Goal: Check status: Check status

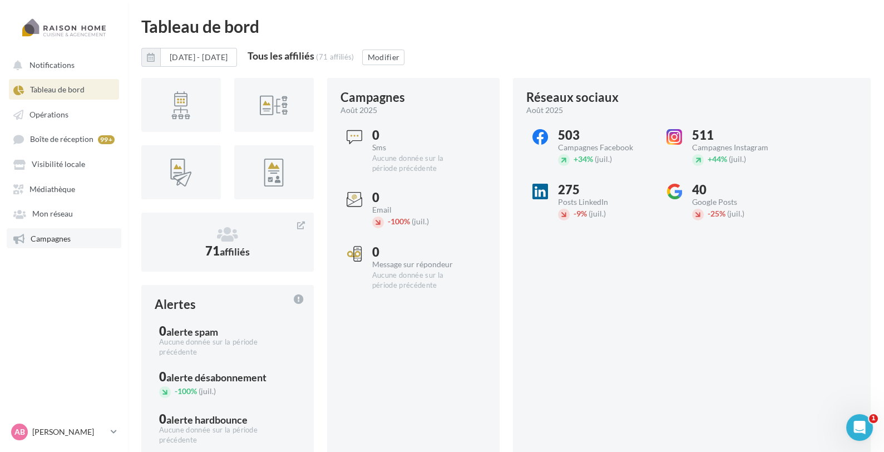
click at [68, 243] on span "Campagnes" at bounding box center [51, 238] width 40 height 9
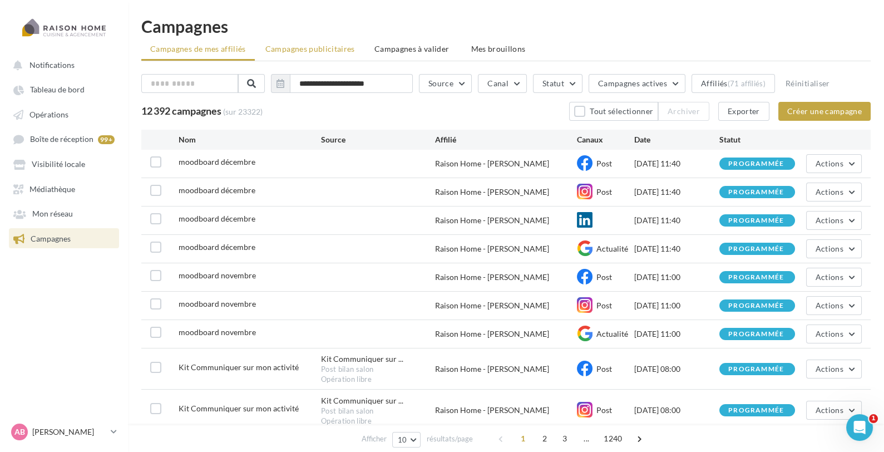
click at [315, 47] on span "Campagnes publicitaires" at bounding box center [310, 48] width 90 height 9
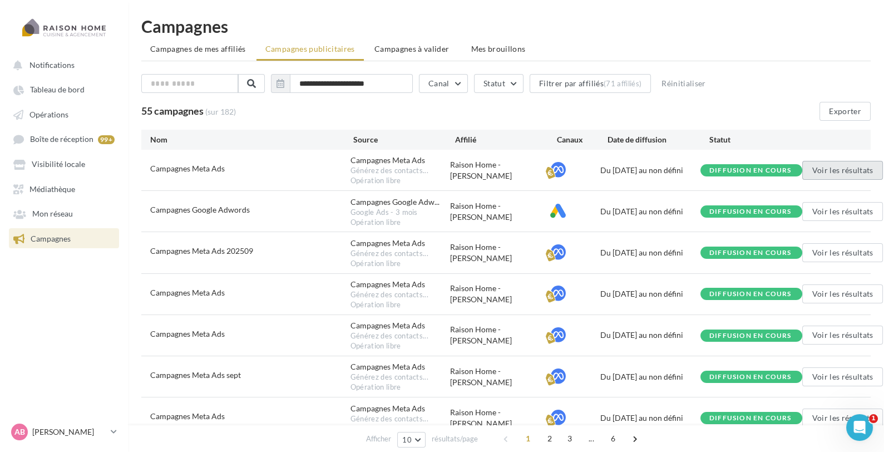
click at [857, 173] on button "Voir les résultats" at bounding box center [842, 170] width 80 height 19
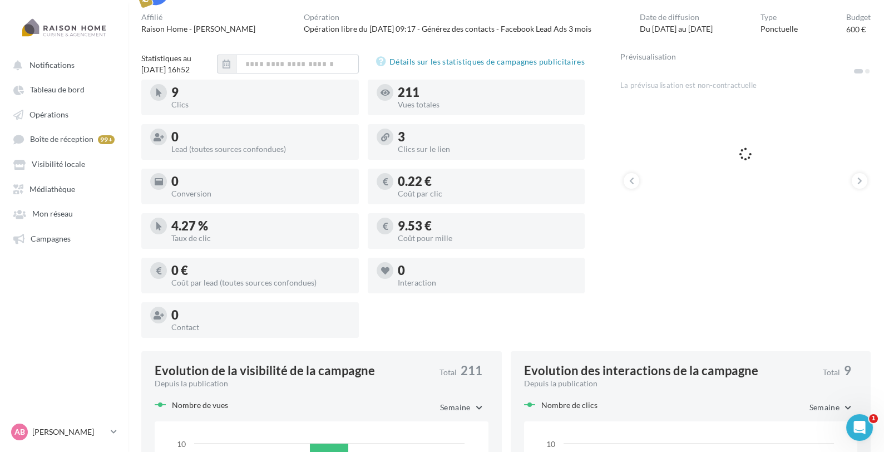
scroll to position [83, 0]
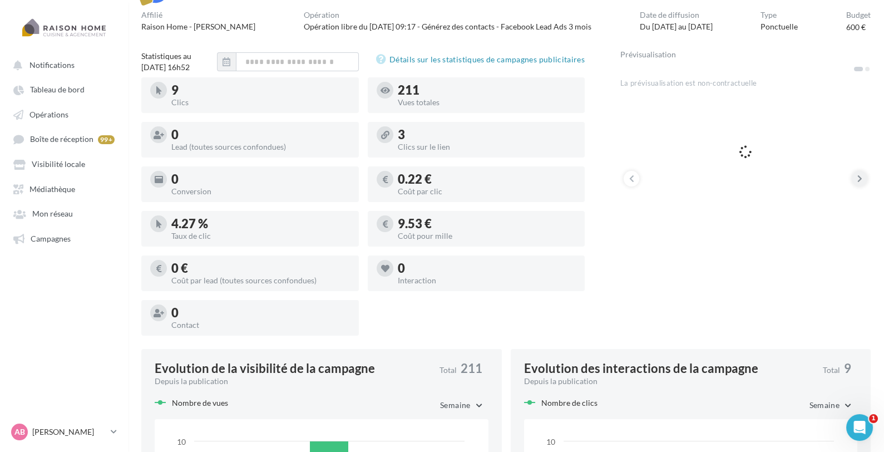
click at [863, 181] on button at bounding box center [860, 179] width 16 height 16
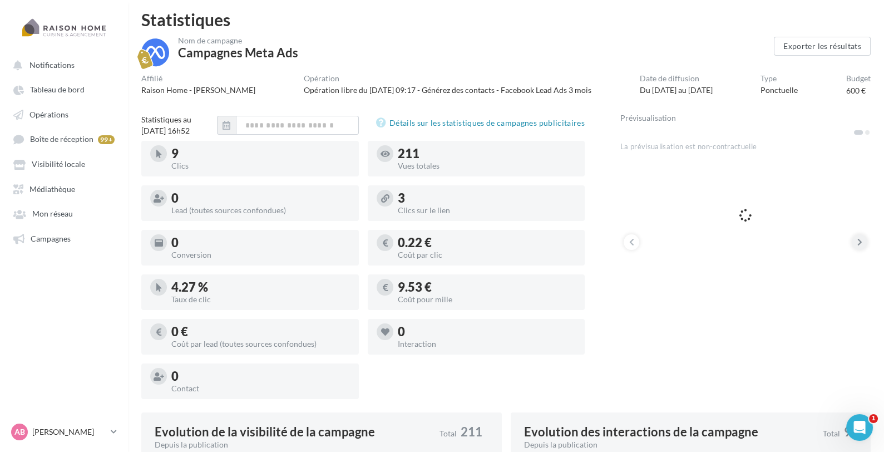
scroll to position [21, 0]
click at [853, 237] on button at bounding box center [860, 242] width 16 height 16
click at [631, 234] on button at bounding box center [632, 242] width 16 height 16
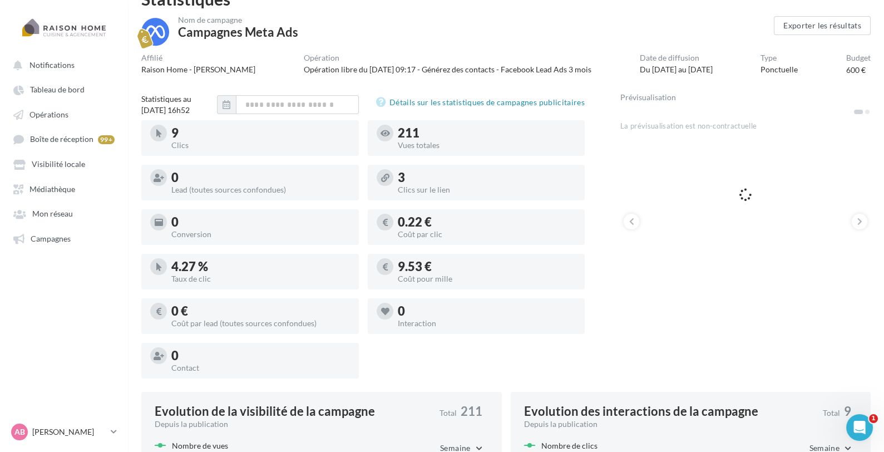
scroll to position [0, 0]
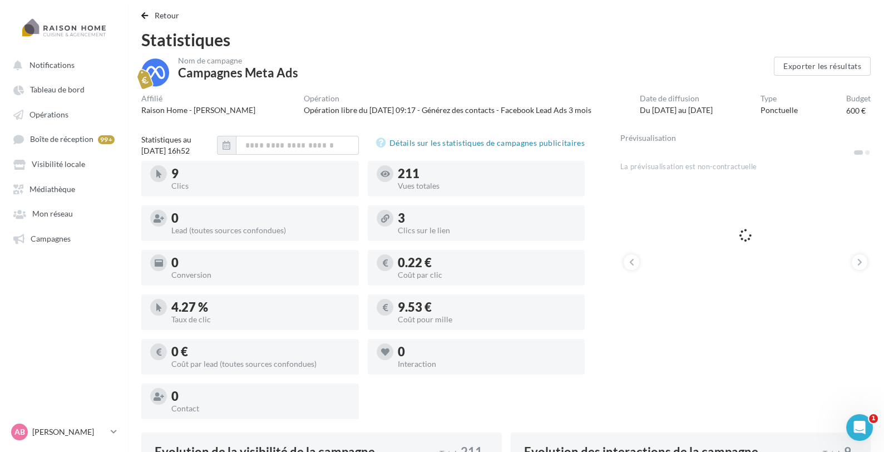
click at [477, 426] on div "9 Clics 211 Vues totales 0 Lead (toutes sources confondues) 3 Clics sur le lien…" at bounding box center [367, 294] width 452 height 267
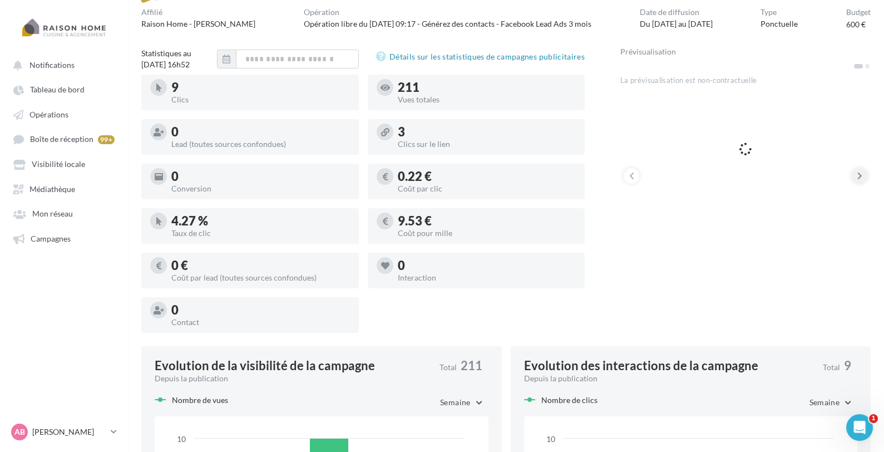
click at [856, 175] on button at bounding box center [860, 176] width 16 height 16
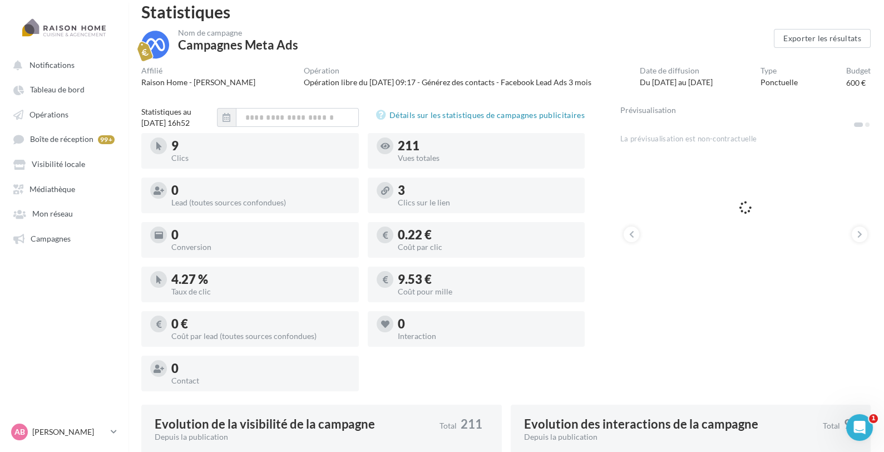
scroll to position [0, 0]
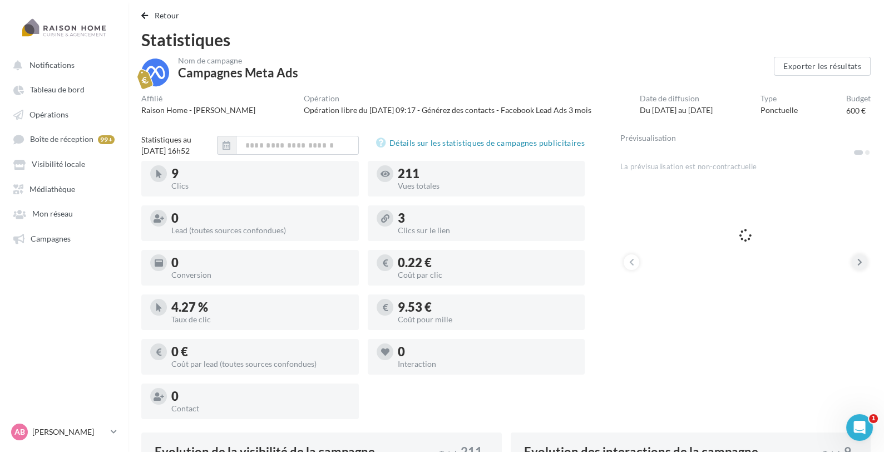
click at [856, 260] on button at bounding box center [860, 262] width 16 height 16
click at [162, 16] on span "Retour" at bounding box center [167, 15] width 25 height 9
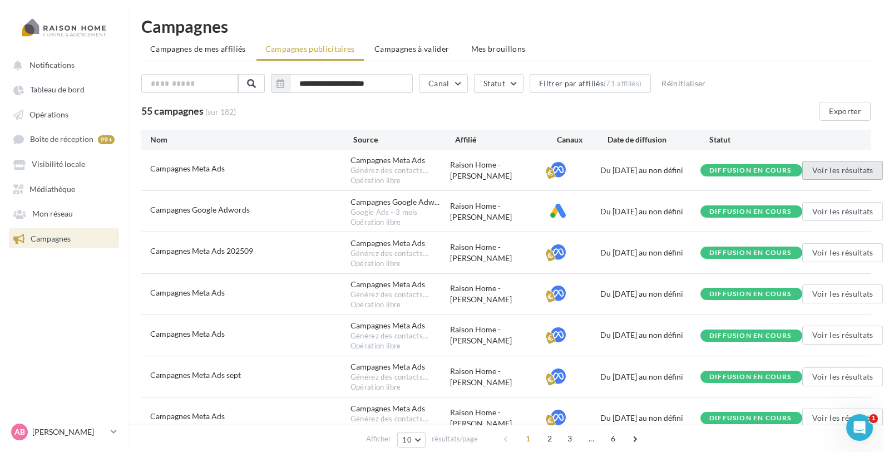
click at [848, 168] on button "Voir les résultats" at bounding box center [842, 170] width 80 height 19
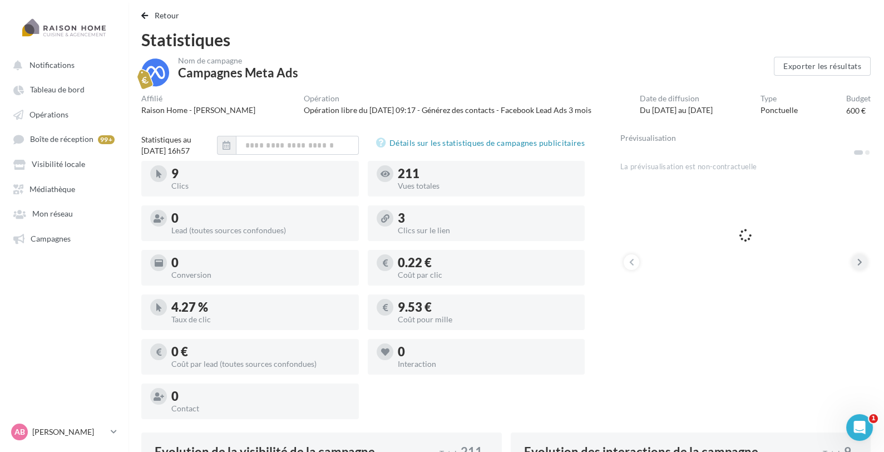
click at [858, 261] on icon at bounding box center [859, 261] width 5 height 11
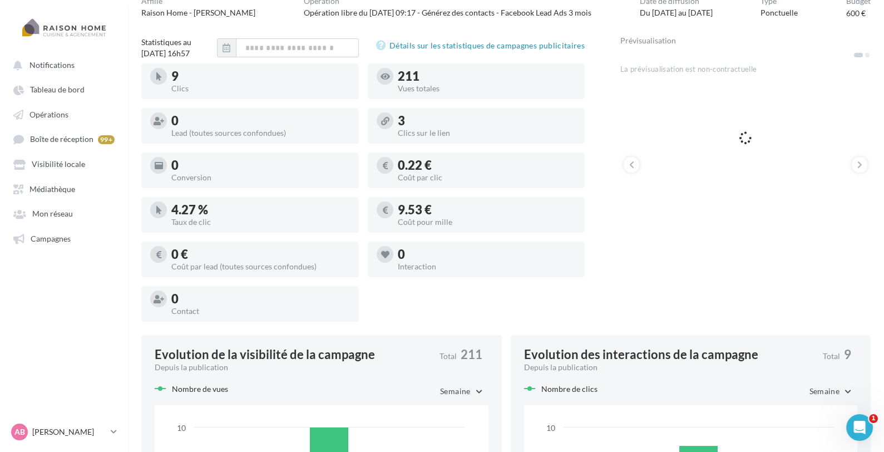
scroll to position [97, 0]
click at [635, 160] on button at bounding box center [632, 165] width 16 height 16
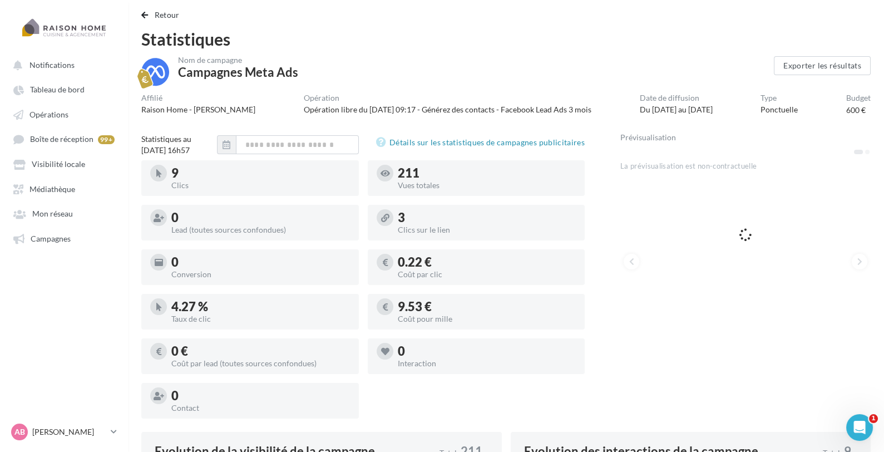
scroll to position [0, 0]
click at [159, 12] on span "Retour" at bounding box center [167, 15] width 25 height 9
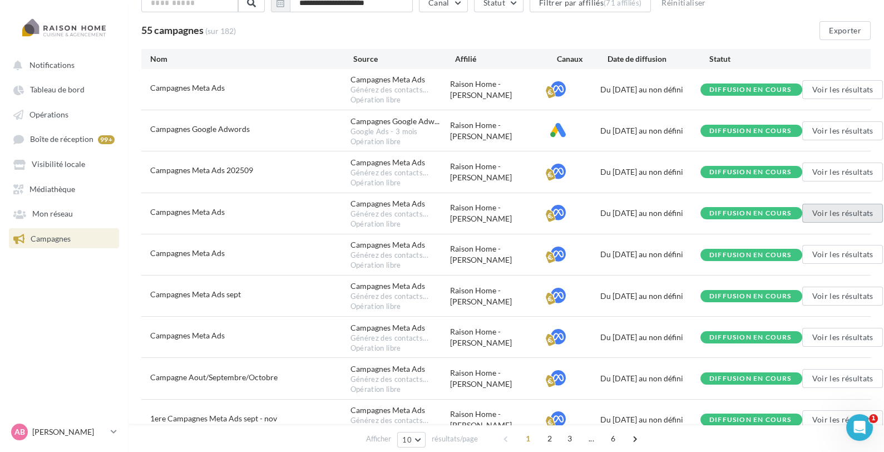
scroll to position [82, 0]
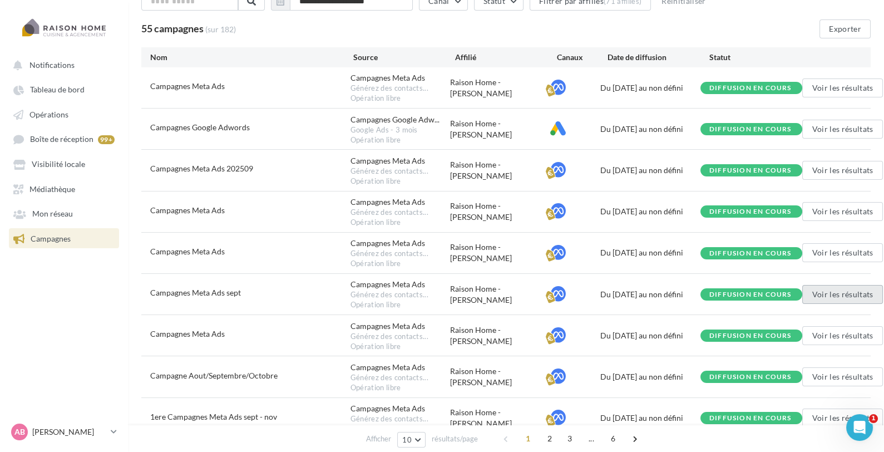
click at [835, 292] on button "Voir les résultats" at bounding box center [842, 294] width 80 height 19
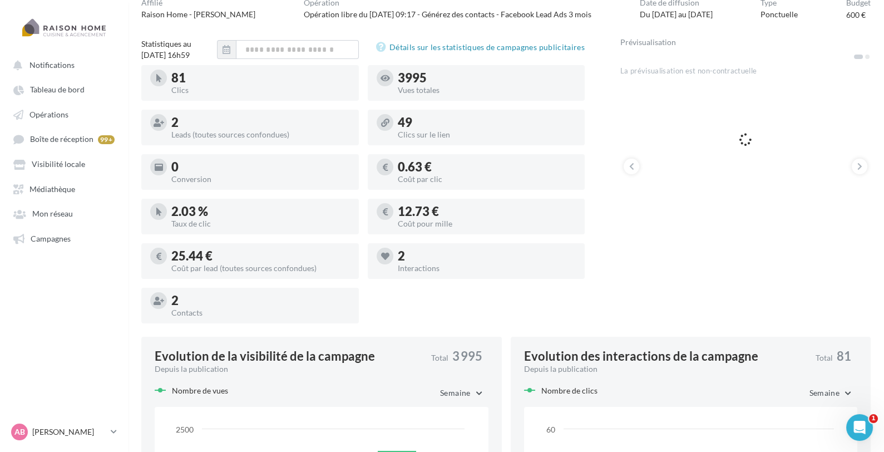
scroll to position [93, 0]
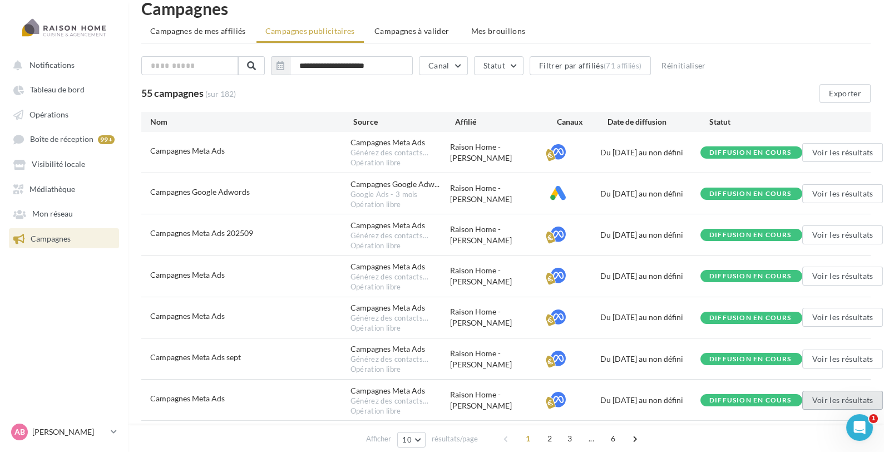
click at [830, 399] on button "Voir les résultats" at bounding box center [842, 400] width 80 height 19
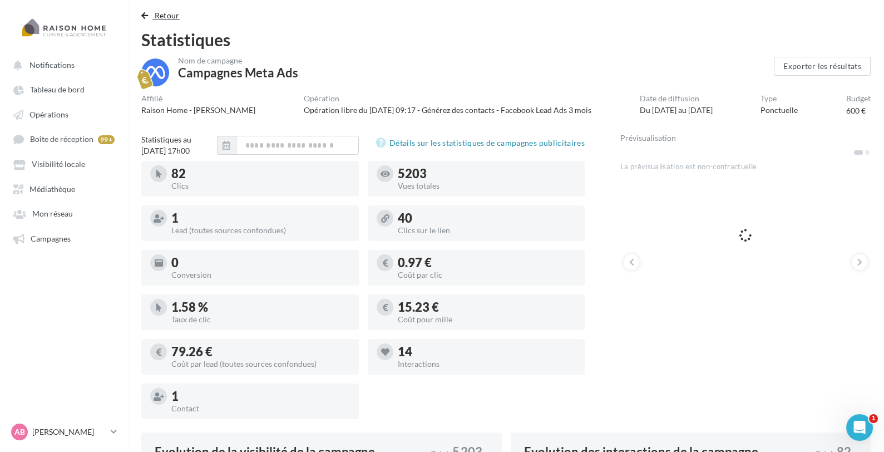
click at [164, 13] on span "Retour" at bounding box center [167, 15] width 25 height 9
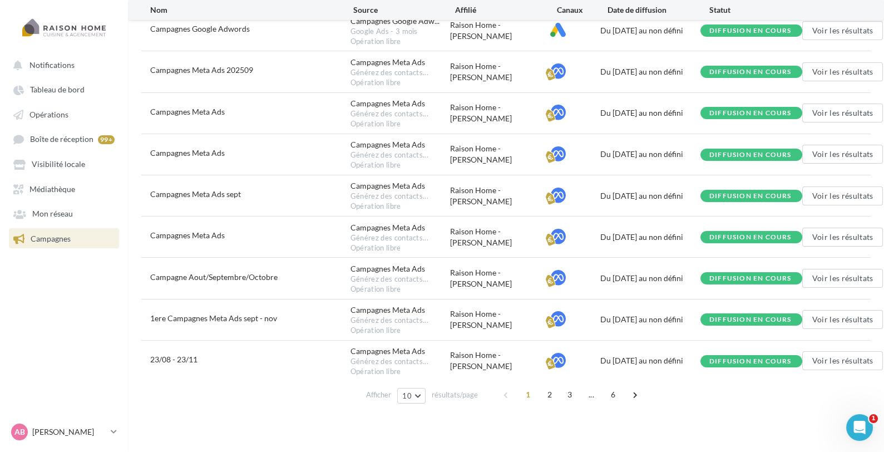
scroll to position [193, 0]
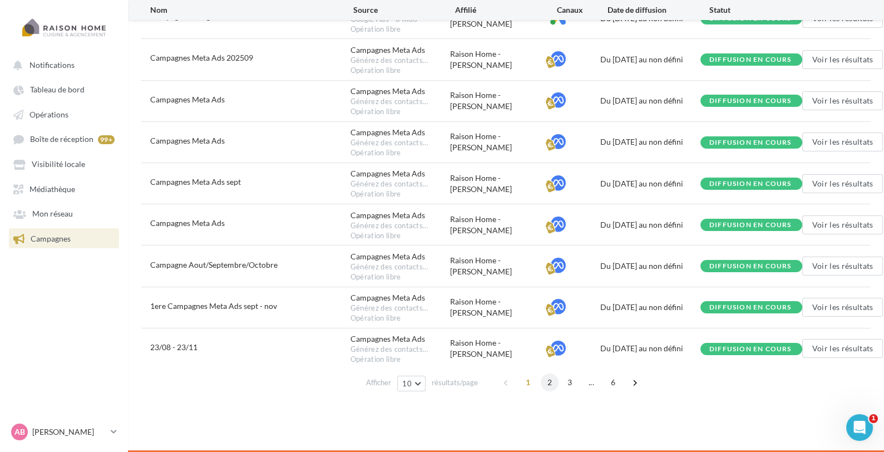
click at [551, 384] on span "2" at bounding box center [550, 382] width 18 height 18
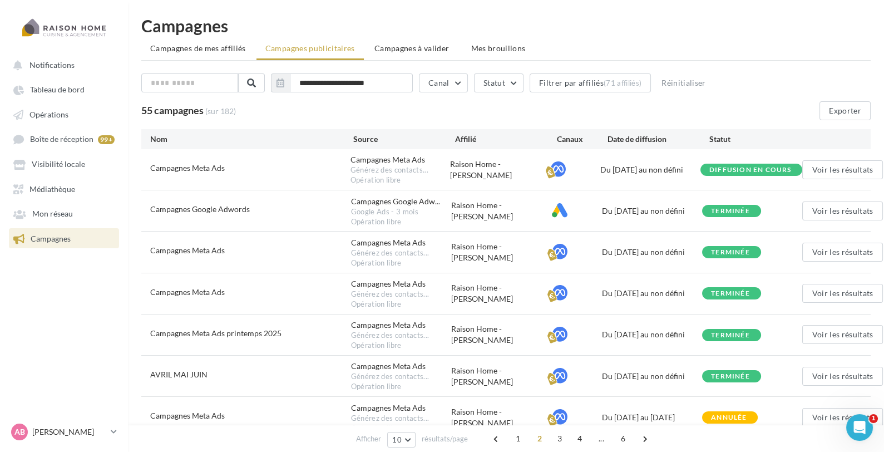
scroll to position [0, 0]
click at [91, 211] on link "Mon réseau" at bounding box center [64, 213] width 115 height 20
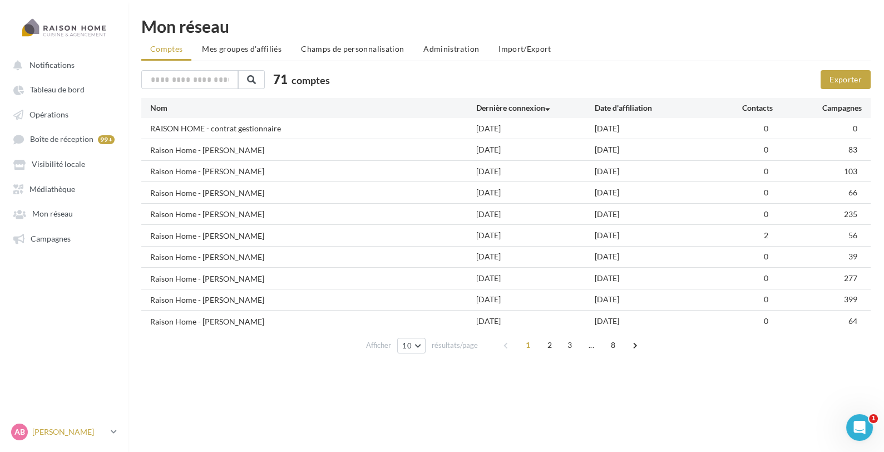
click at [34, 426] on div "AB [PERSON_NAME] [PERSON_NAME][EMAIL_ADDRESS][DOMAIN_NAME]" at bounding box center [58, 431] width 95 height 17
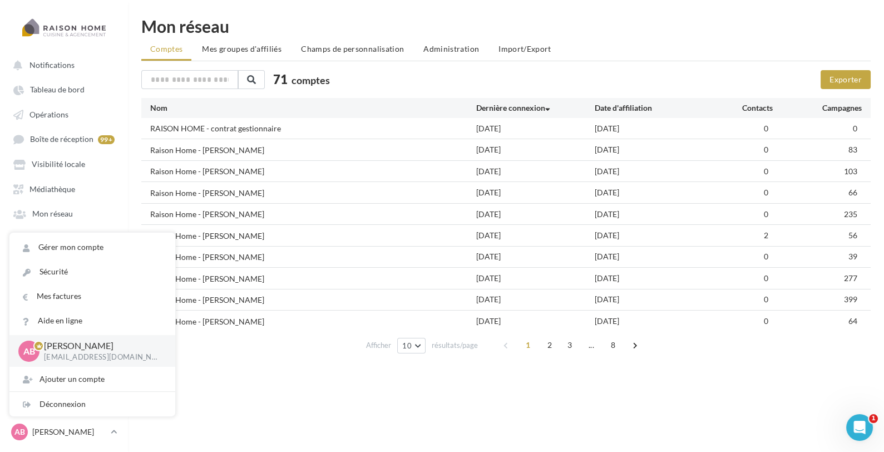
click at [363, 85] on div "71 comptes" at bounding box center [382, 80] width 483 height 21
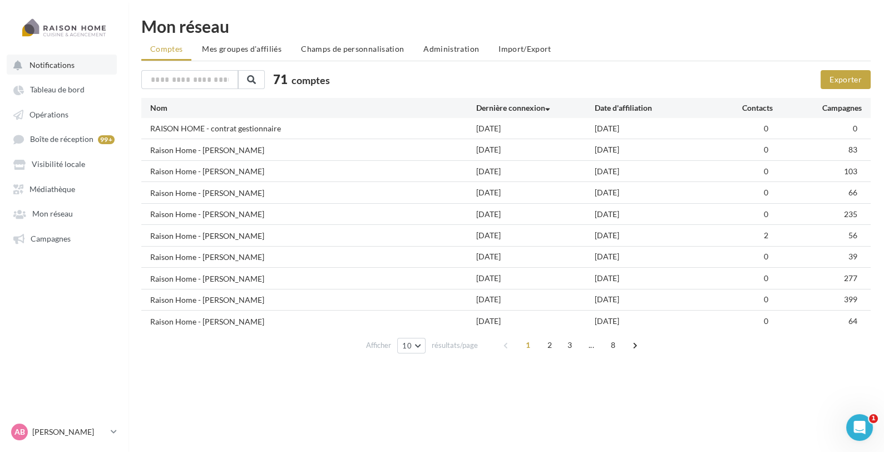
click at [68, 65] on span "Notifications" at bounding box center [51, 64] width 45 height 9
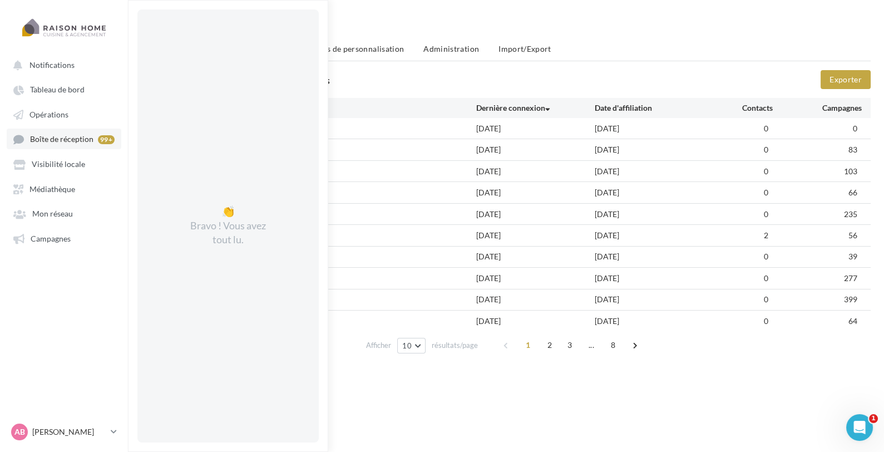
click at [91, 139] on span "Boîte de réception" at bounding box center [61, 139] width 63 height 9
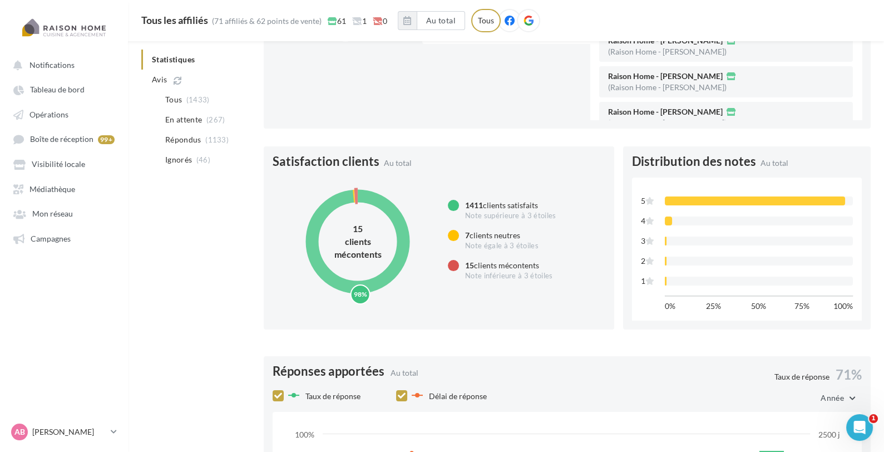
scroll to position [504, 0]
